Goal: Information Seeking & Learning: Learn about a topic

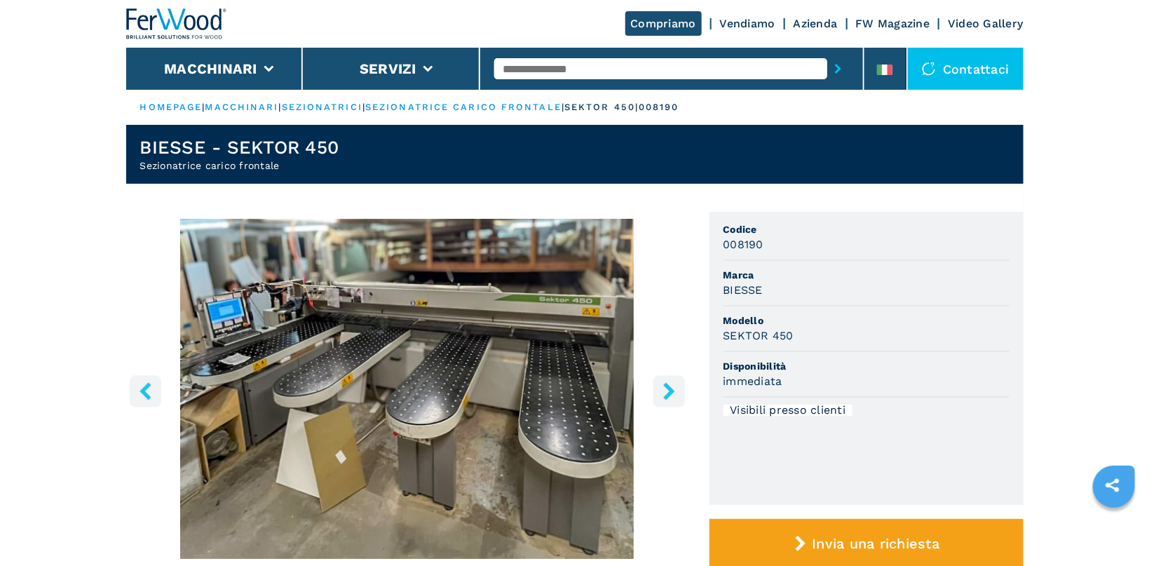
click at [381, 378] on img "Go to Slide 1" at bounding box center [407, 389] width 562 height 340
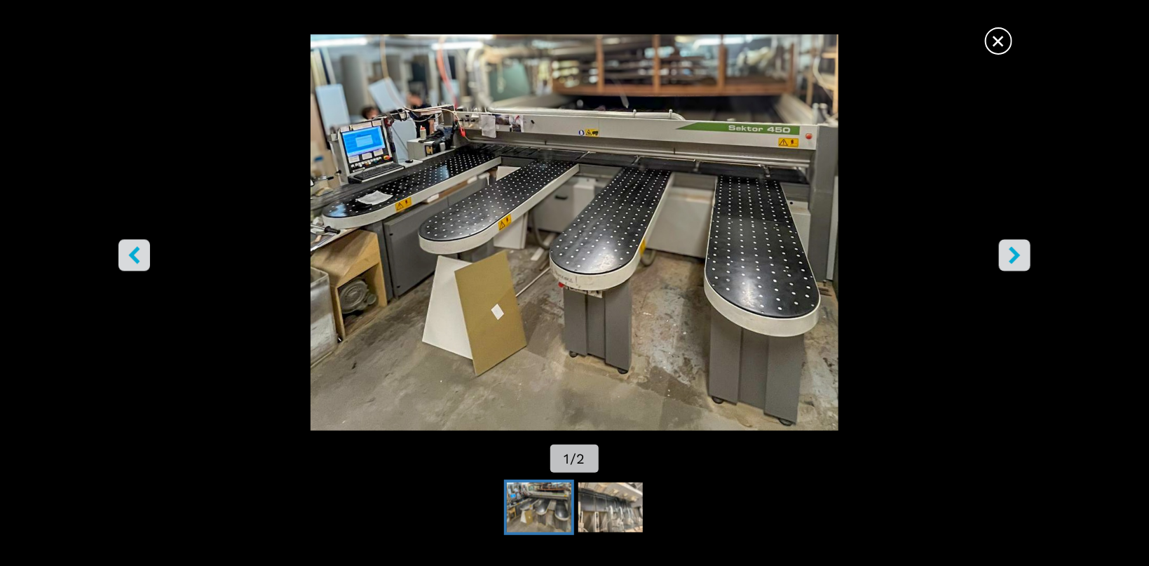
click at [1022, 252] on icon "right-button" at bounding box center [1015, 255] width 18 height 18
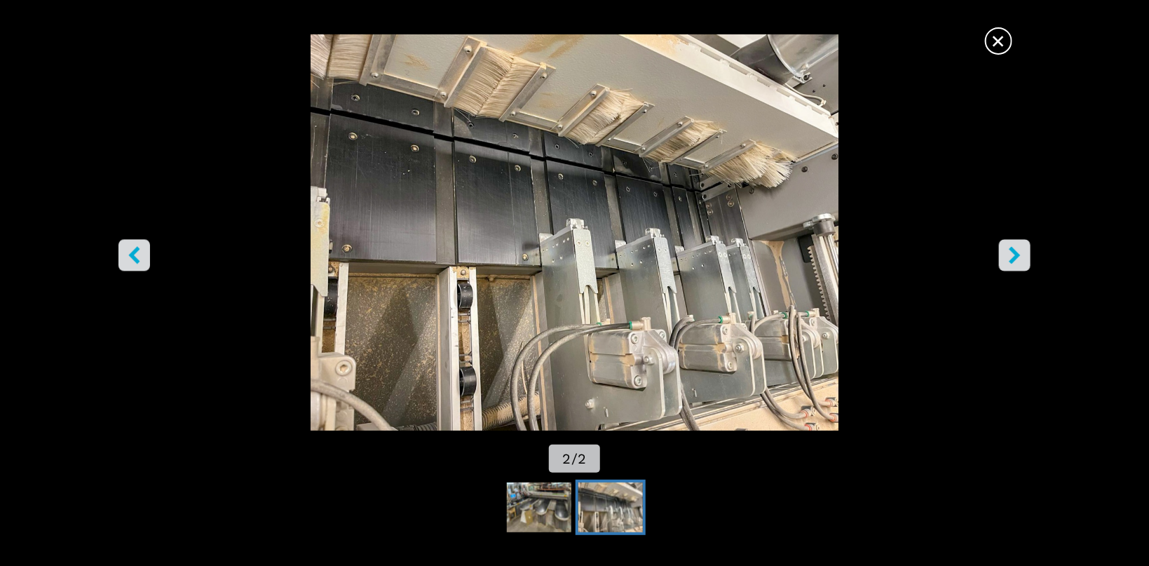
click at [1011, 250] on icon "right-button" at bounding box center [1015, 255] width 18 height 18
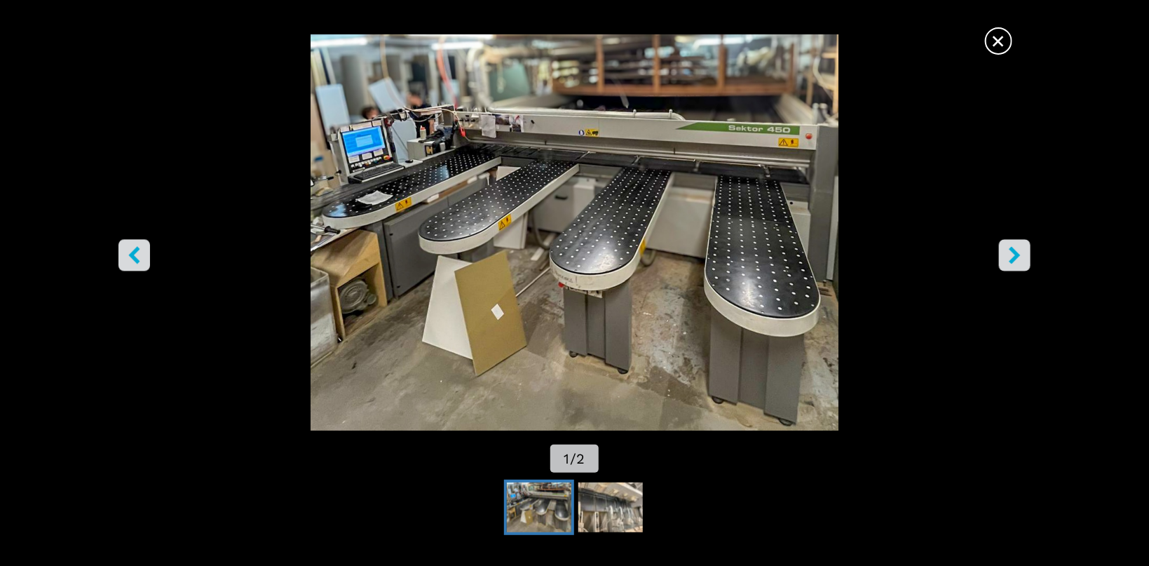
click at [1017, 42] on img "Go to Slide 1" at bounding box center [575, 232] width 1034 height 396
click at [1008, 40] on span "×" at bounding box center [999, 38] width 25 height 25
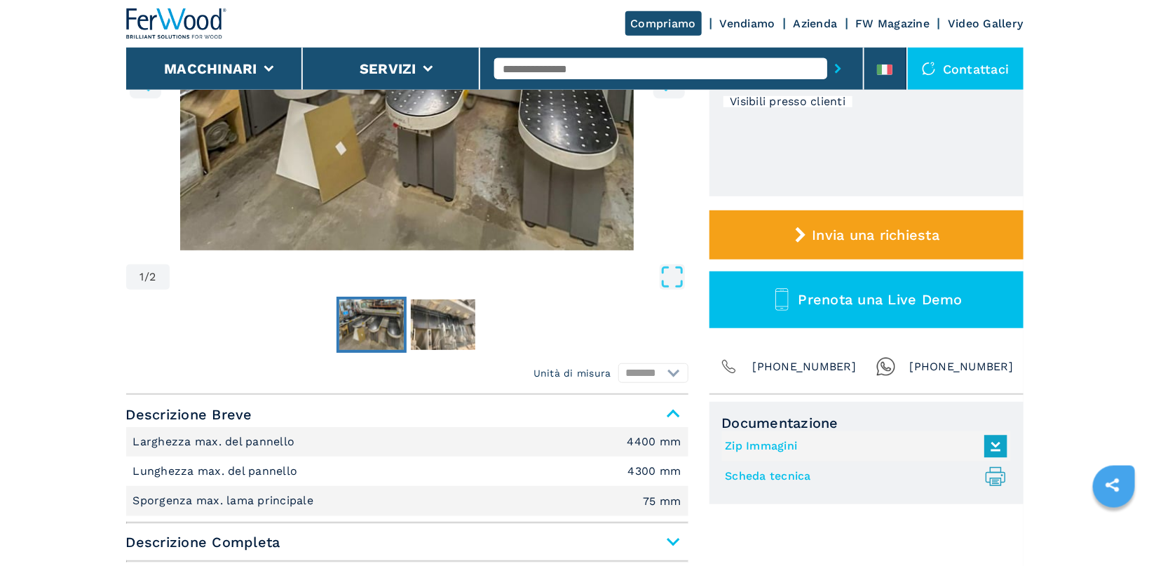
scroll to position [74, 0]
